Goal: Navigation & Orientation: Find specific page/section

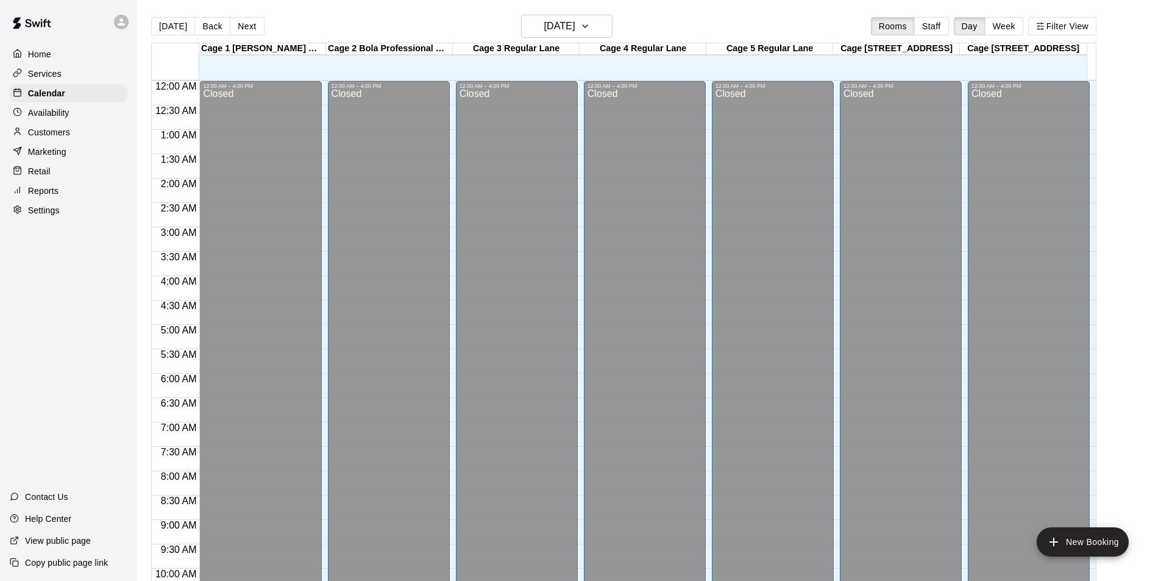
scroll to position [657, 0]
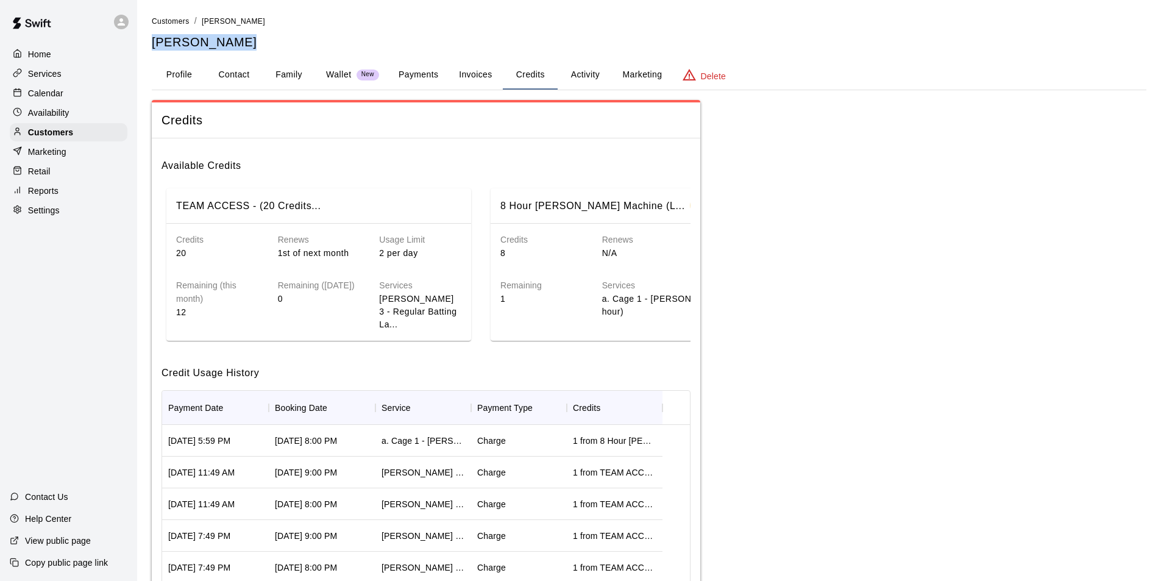
drag, startPoint x: 66, startPoint y: 135, endPoint x: 60, endPoint y: 51, distance: 84.9
click at [66, 134] on p "Customers" at bounding box center [50, 132] width 45 height 12
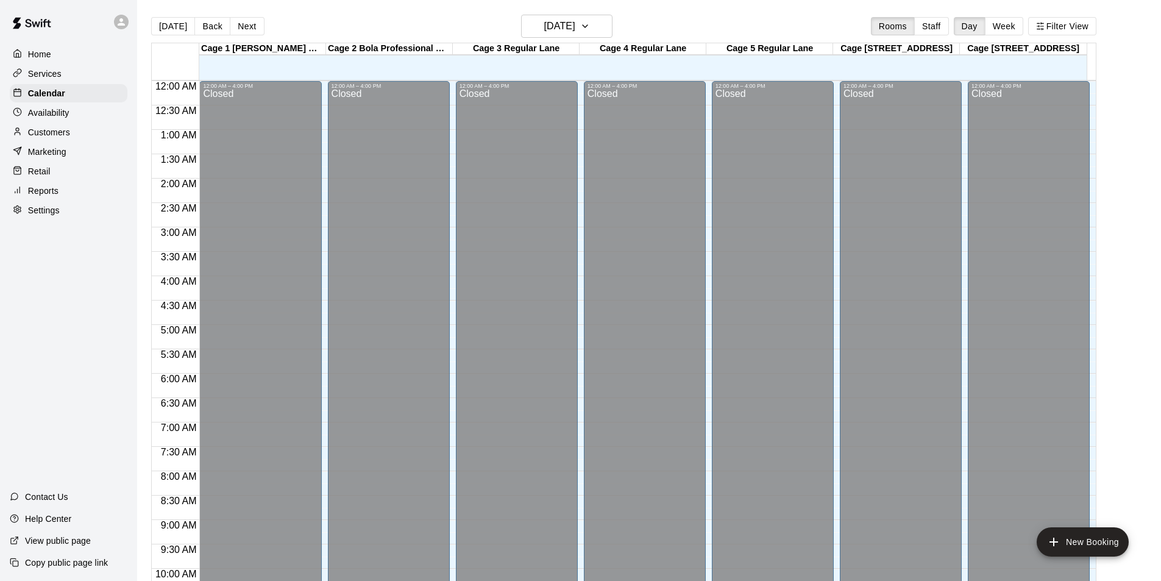
scroll to position [620, 0]
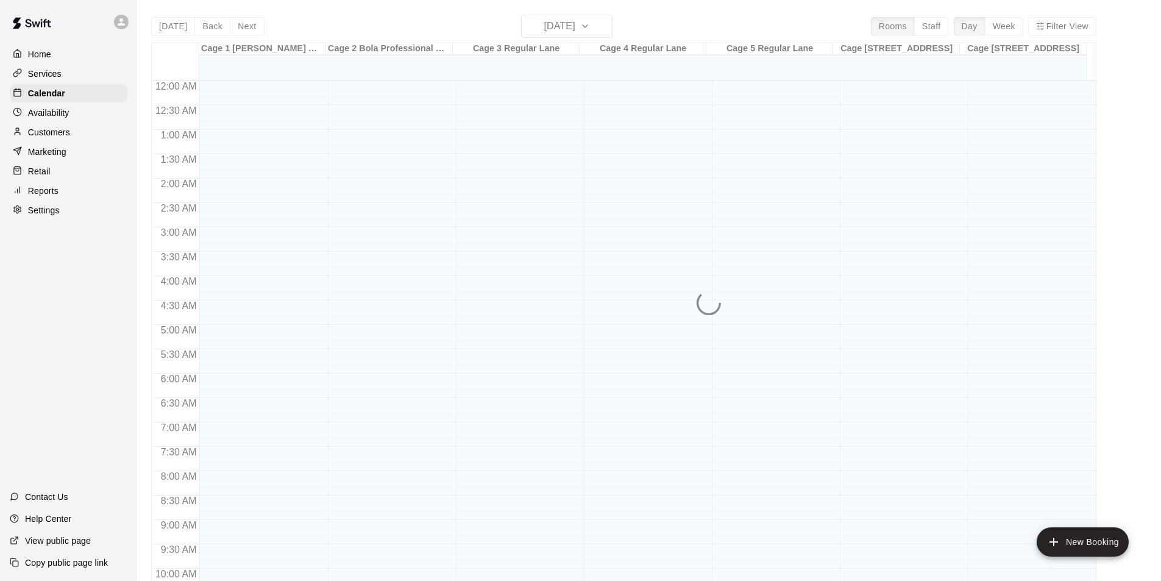
scroll to position [620, 0]
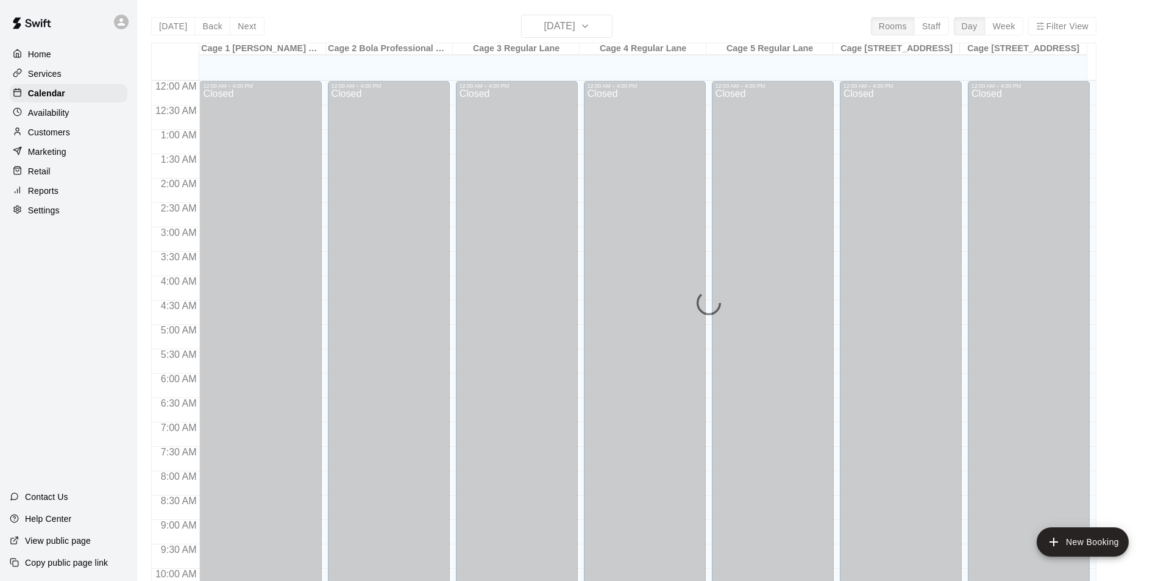
scroll to position [620, 0]
